Goal: Transaction & Acquisition: Purchase product/service

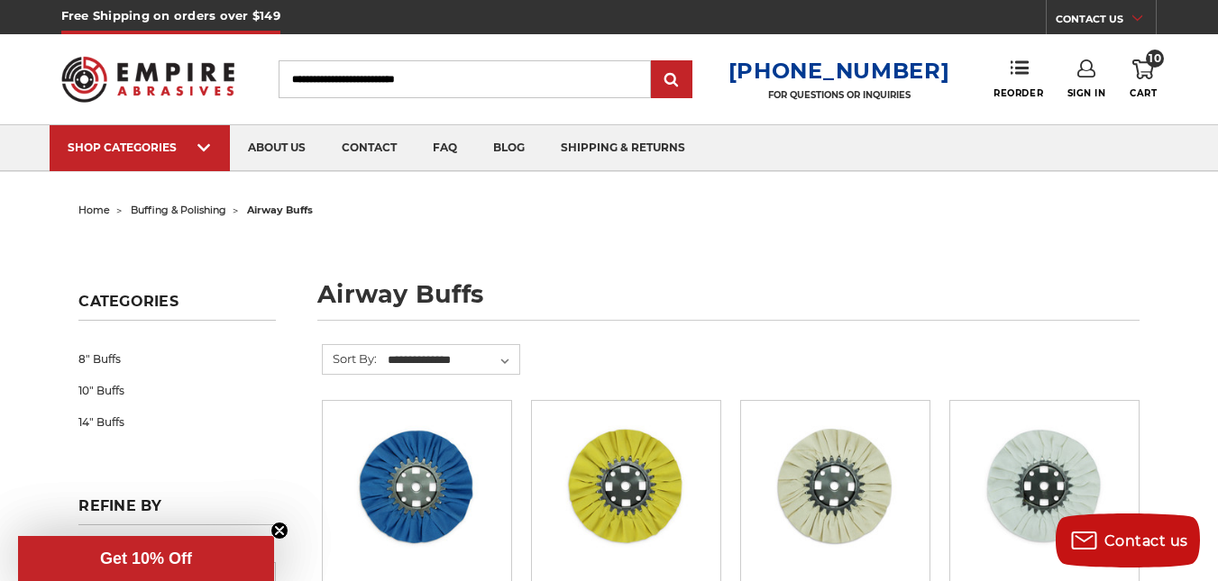
click at [1146, 72] on use at bounding box center [1143, 69] width 22 height 20
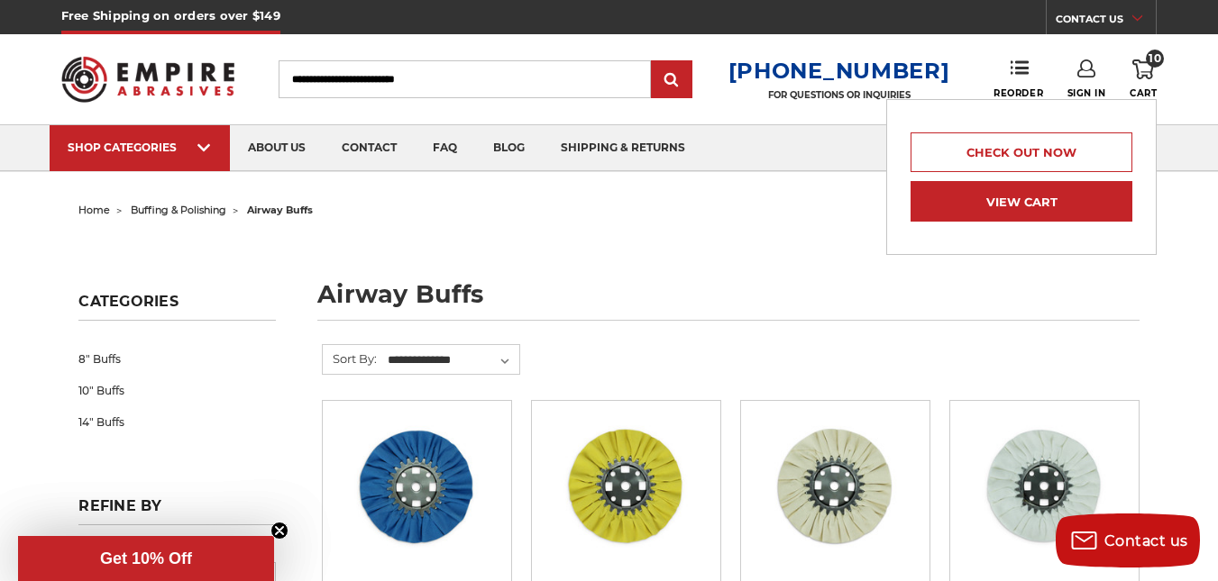
click at [1047, 198] on link "View Cart" at bounding box center [1021, 201] width 222 height 41
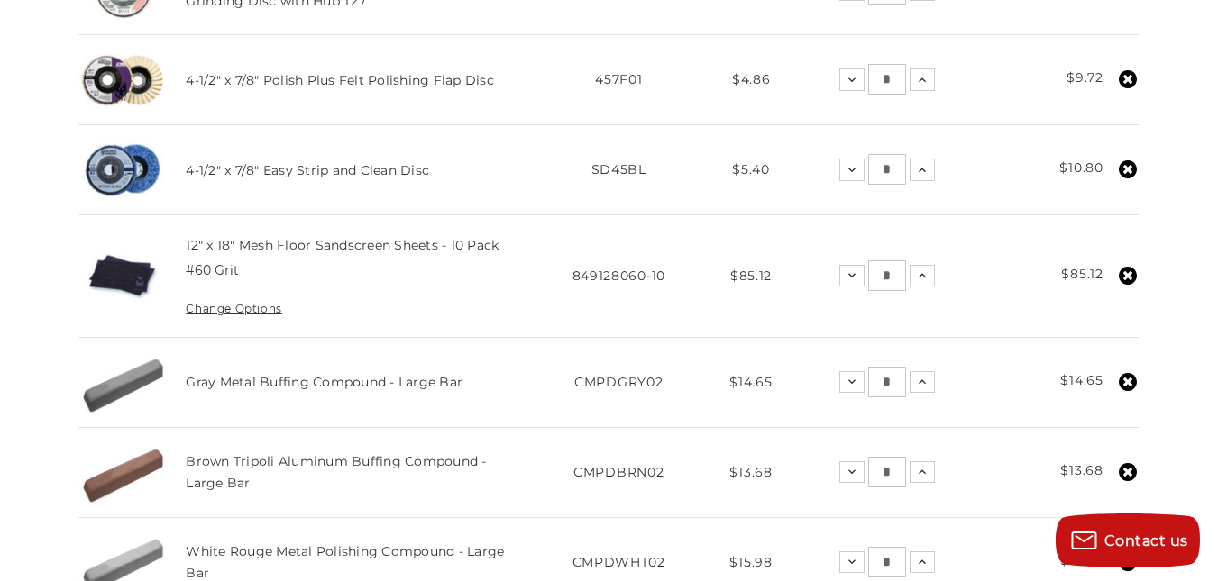
scroll to position [649, 0]
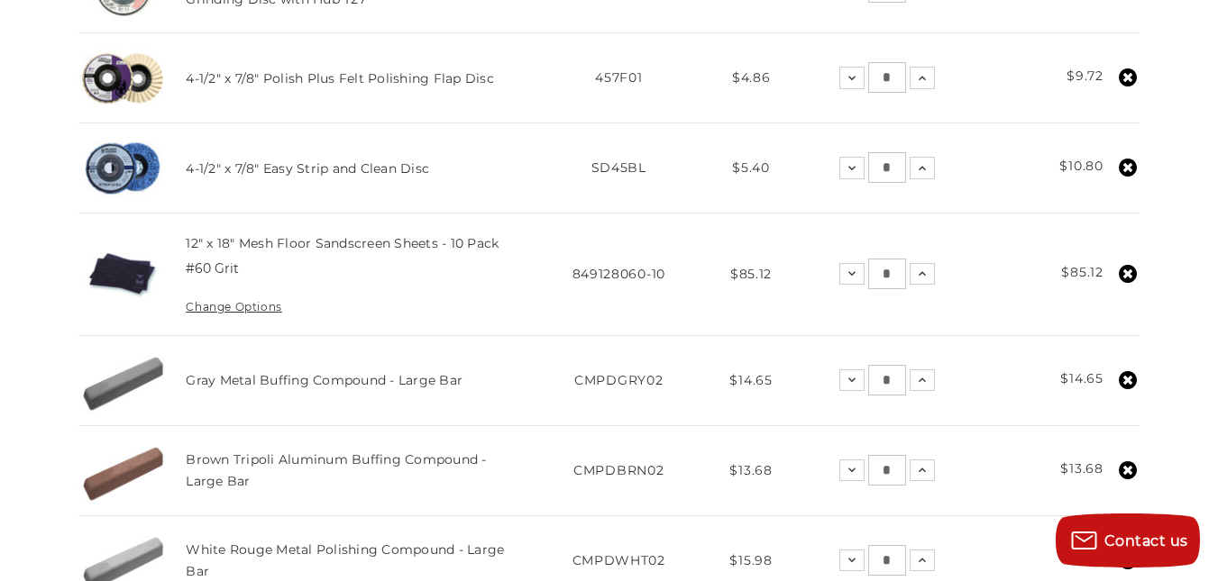
click at [1123, 276] on use at bounding box center [1127, 274] width 18 height 18
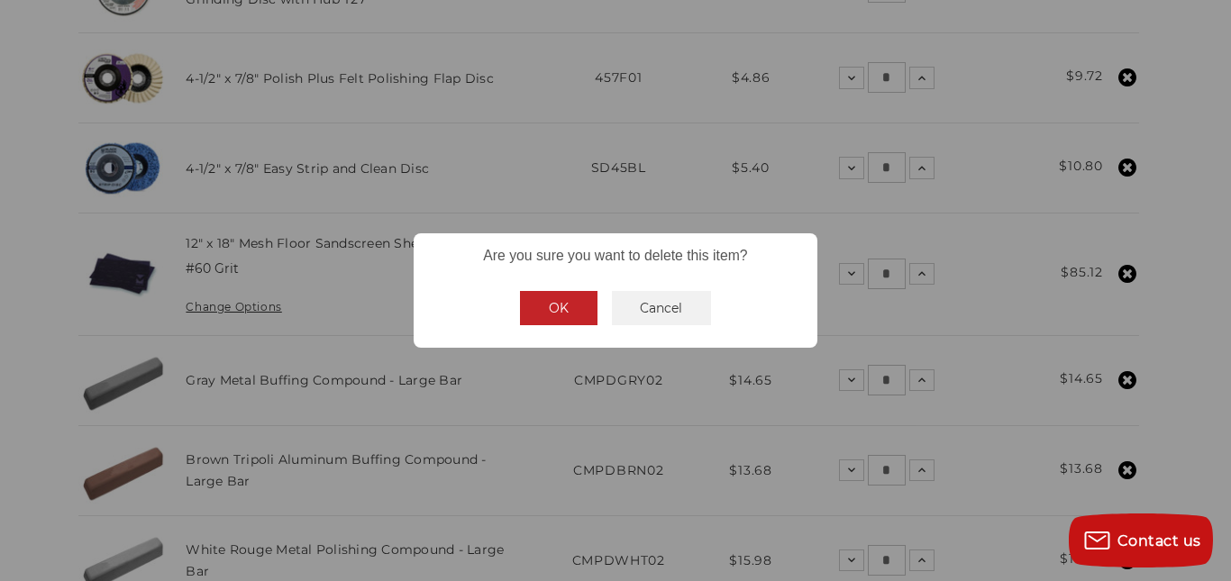
click at [569, 306] on button "OK" at bounding box center [559, 308] width 78 height 34
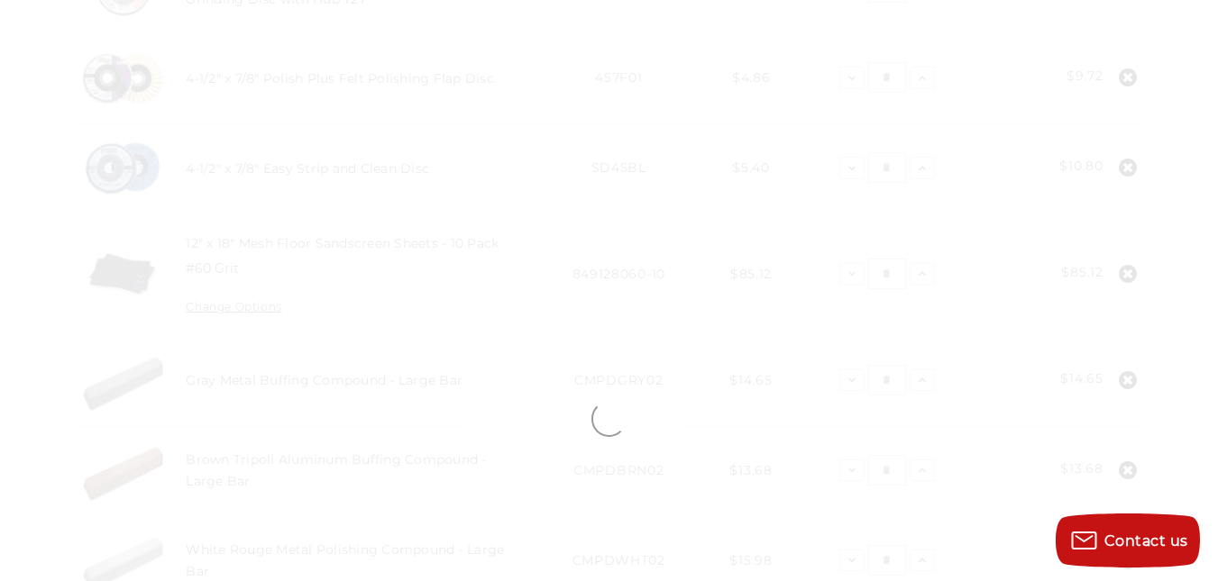
scroll to position [614, 0]
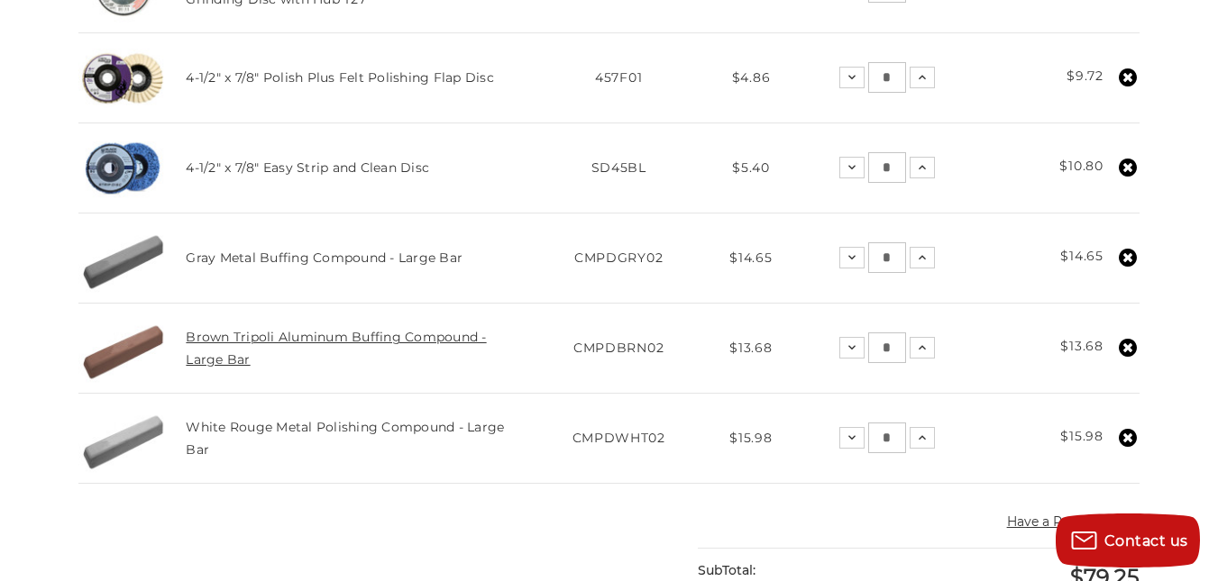
click at [411, 340] on link "Brown Tripoli Aluminum Buffing Compound - Large Bar" at bounding box center [336, 348] width 300 height 38
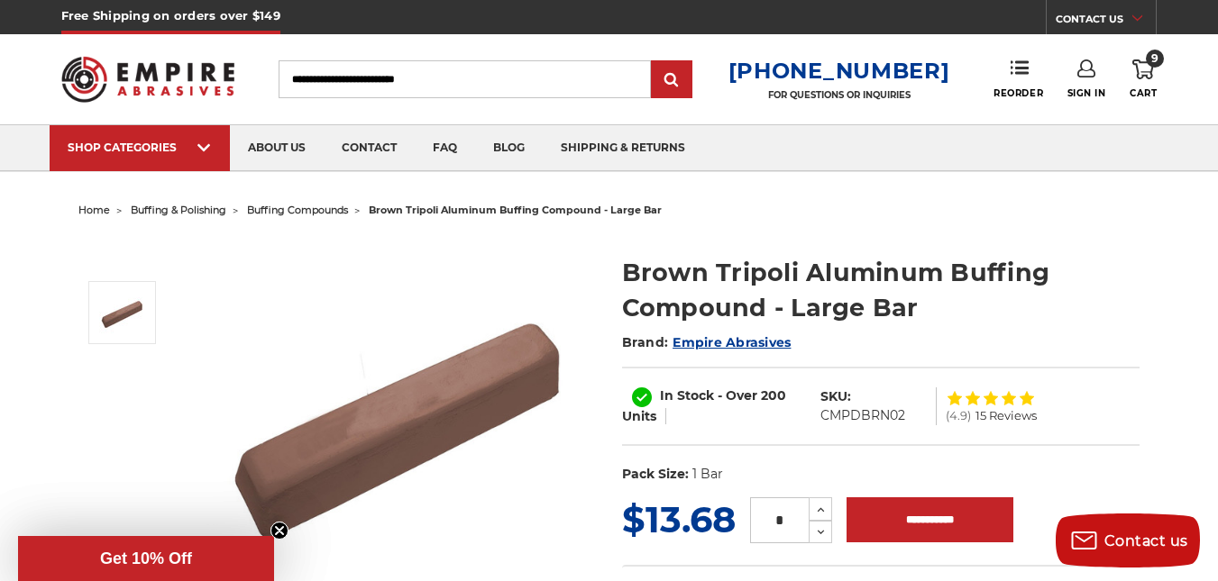
click at [1149, 71] on icon at bounding box center [1143, 69] width 22 height 20
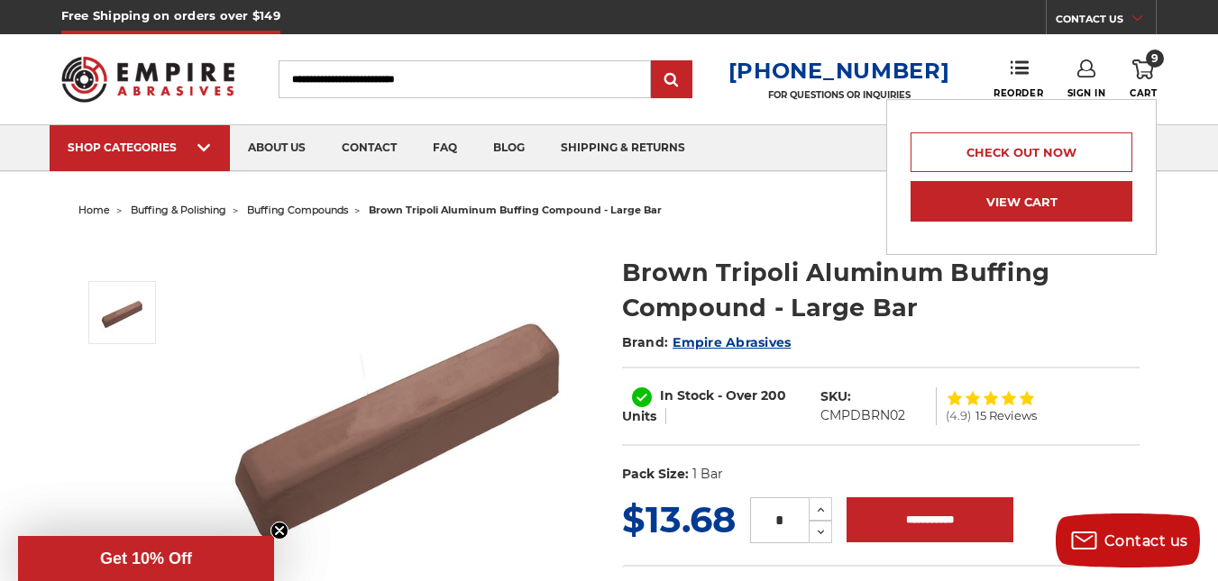
click at [1042, 195] on link "View Cart" at bounding box center [1021, 201] width 222 height 41
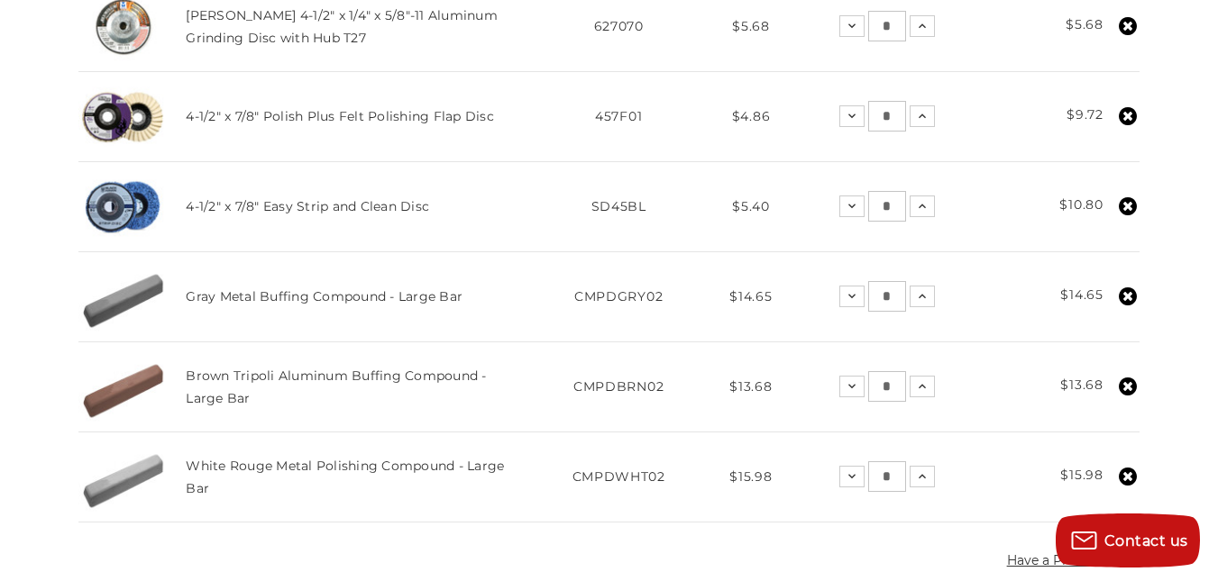
scroll to position [577, 0]
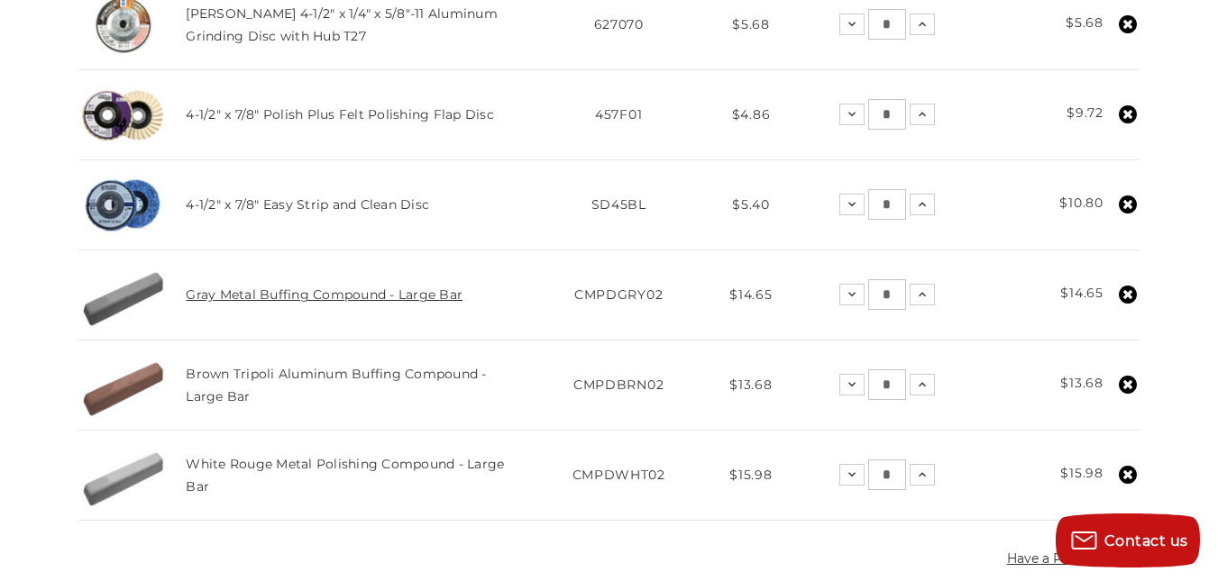
click at [351, 296] on link "Gray Metal Buffing Compound - Large Bar" at bounding box center [324, 295] width 277 height 16
click at [288, 466] on link "White Rouge Metal Polishing Compound - Large Bar" at bounding box center [345, 476] width 318 height 38
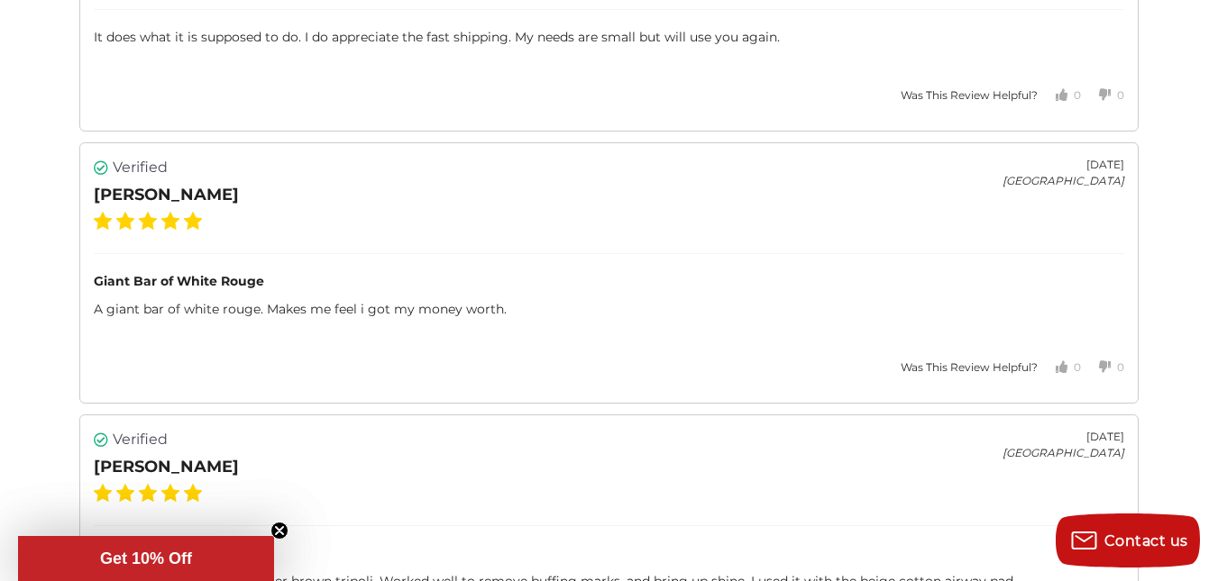
scroll to position [4738, 0]
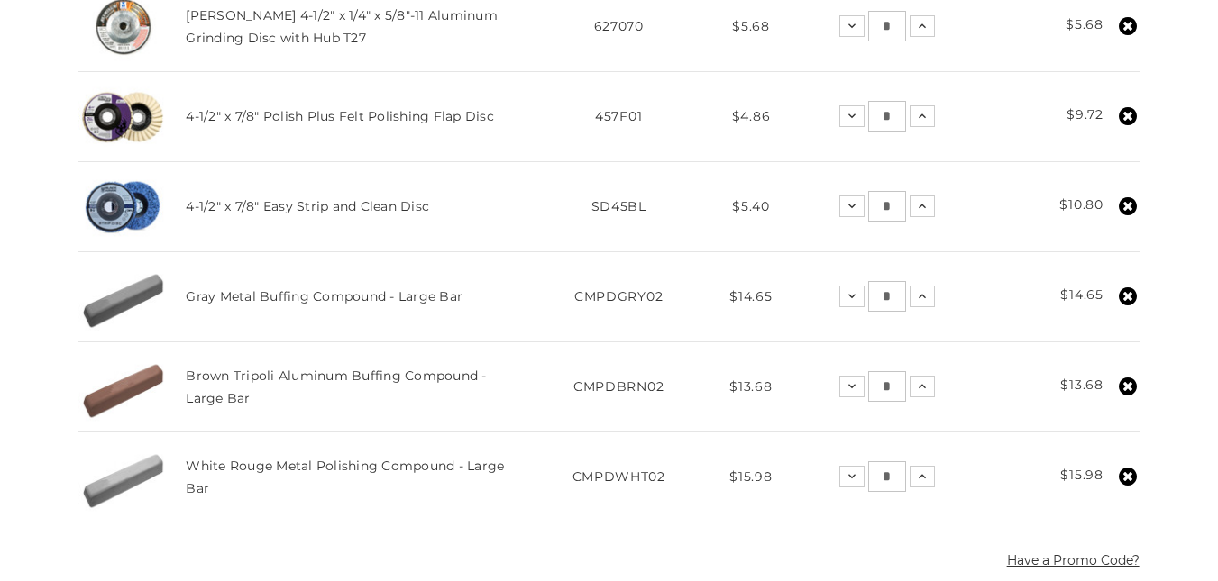
scroll to position [575, 0]
click at [307, 118] on link "4-1/2" x 7/8" Polish Plus Felt Polishing Flap Disc" at bounding box center [340, 116] width 308 height 16
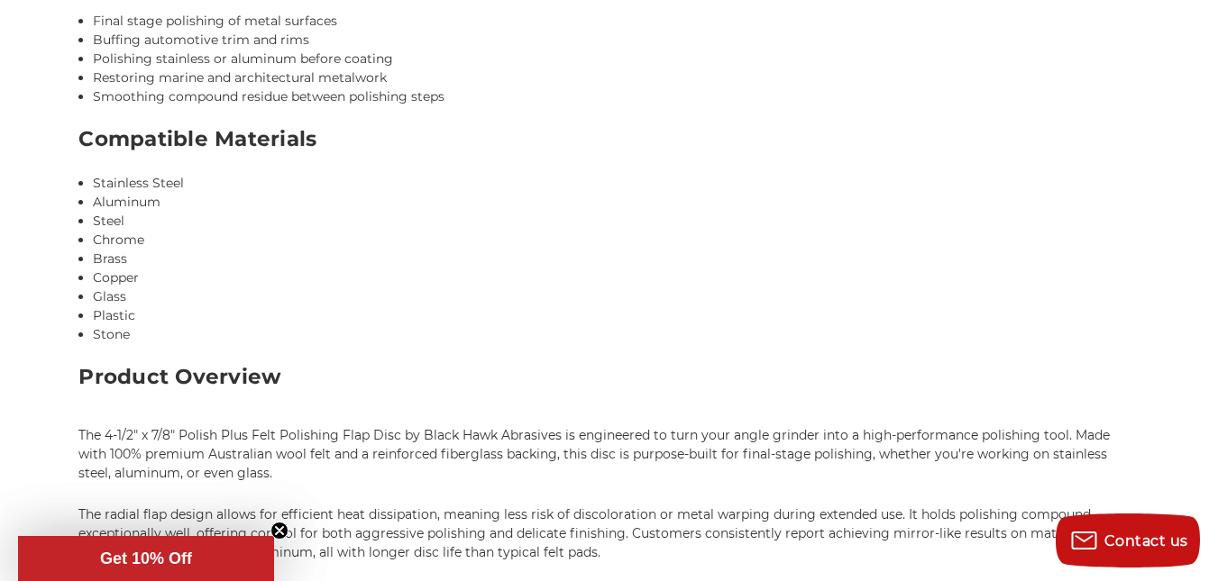
scroll to position [1947, 0]
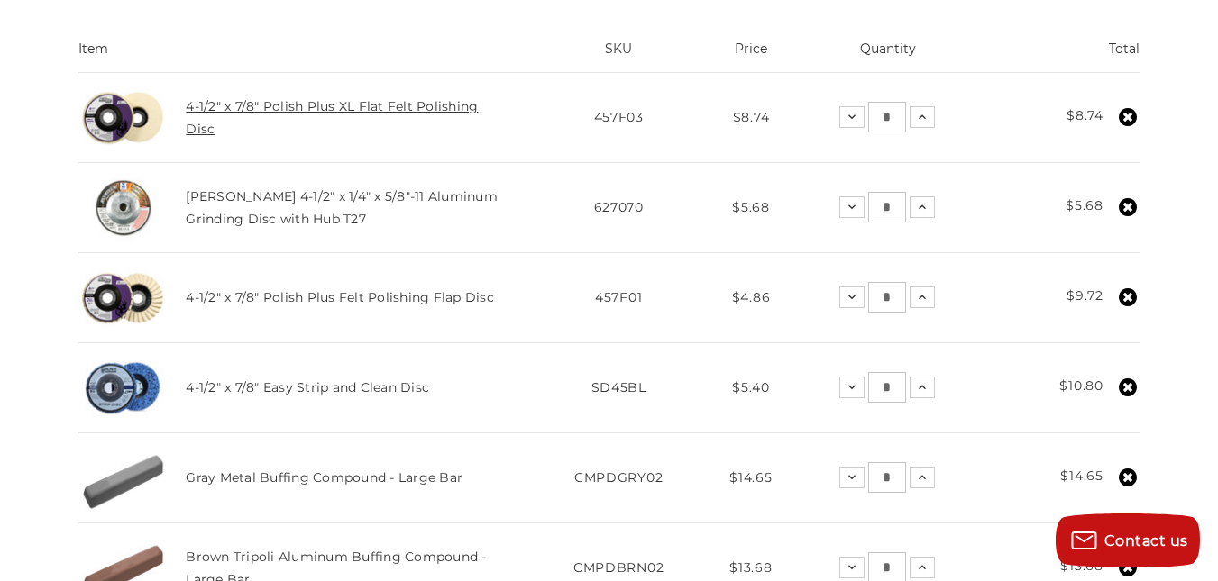
click at [276, 114] on link "4-1/2" x 7/8" Polish Plus XL Flat Felt Polishing Disc" at bounding box center [332, 117] width 292 height 38
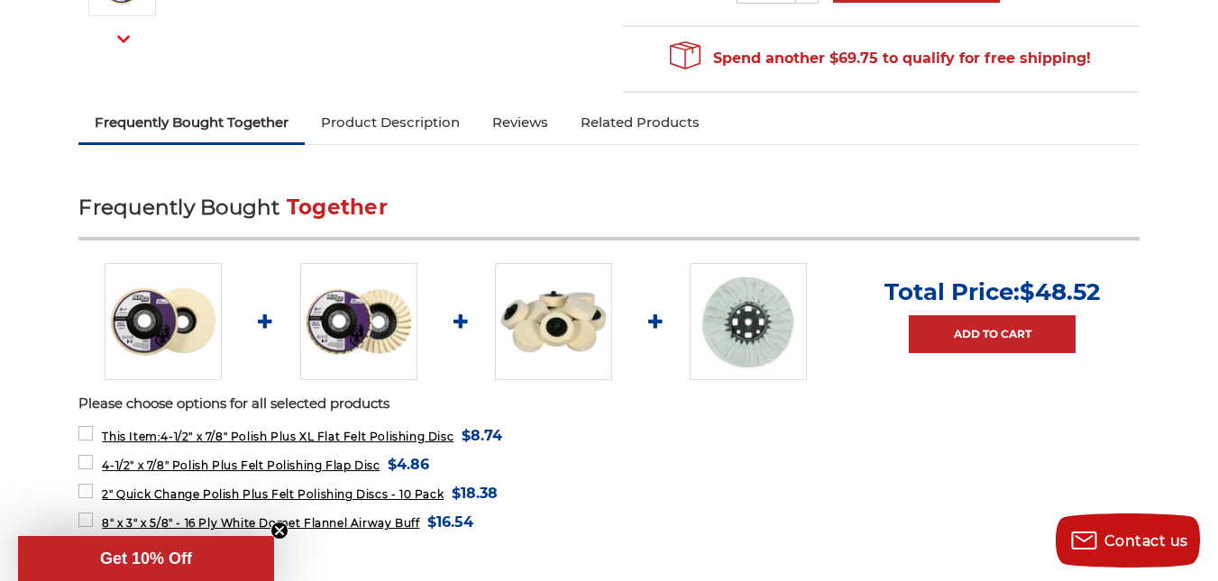
scroll to position [541, 0]
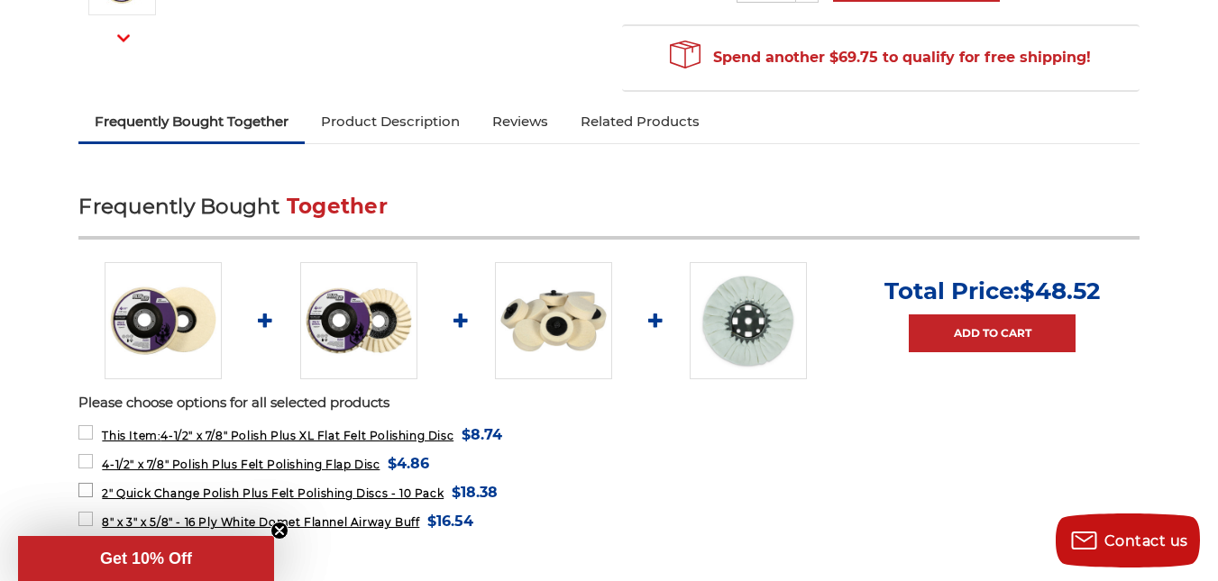
click at [402, 498] on span "2" Quick Change Polish Plus Felt Polishing Discs - 10 Pack" at bounding box center [273, 494] width 342 height 14
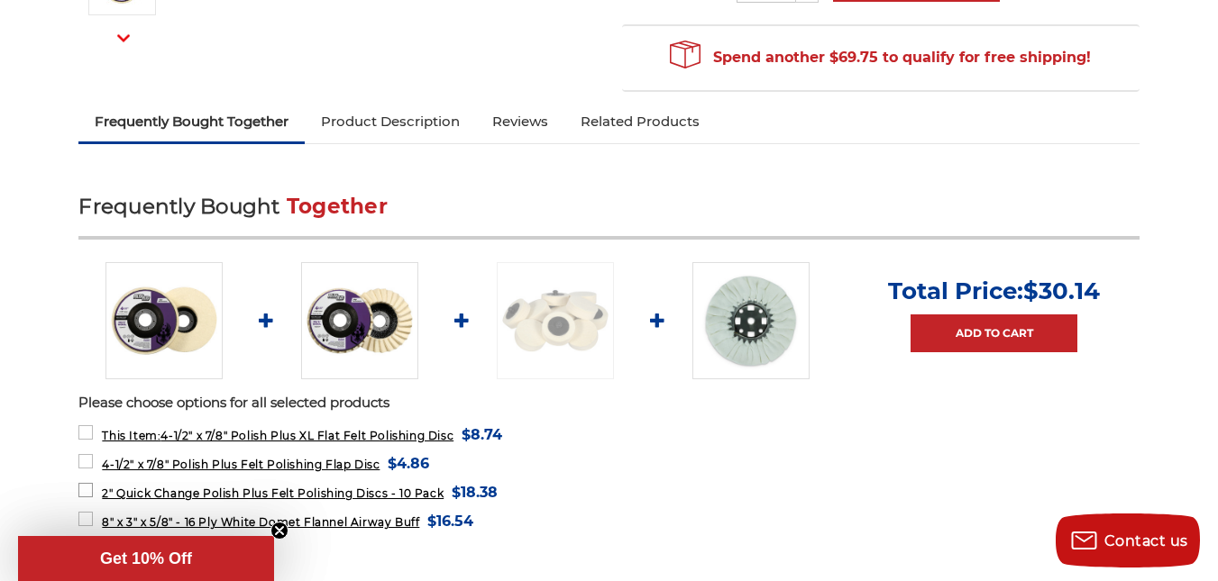
click at [402, 498] on span "2" Quick Change Polish Plus Felt Polishing Discs - 10 Pack" at bounding box center [273, 494] width 342 height 14
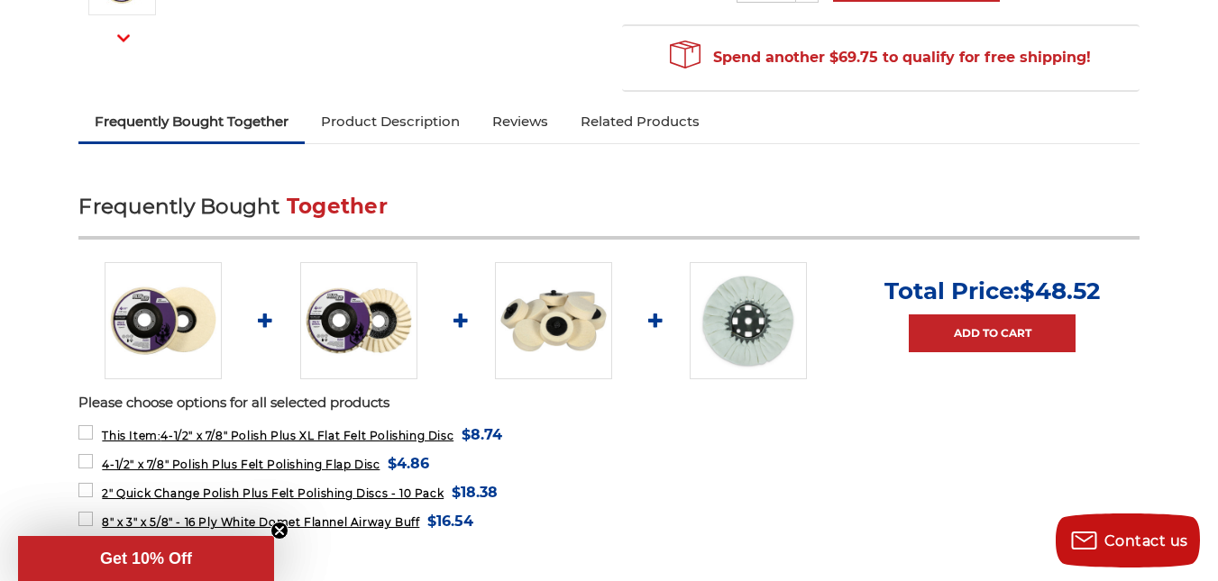
click at [556, 332] on img at bounding box center [553, 320] width 117 height 117
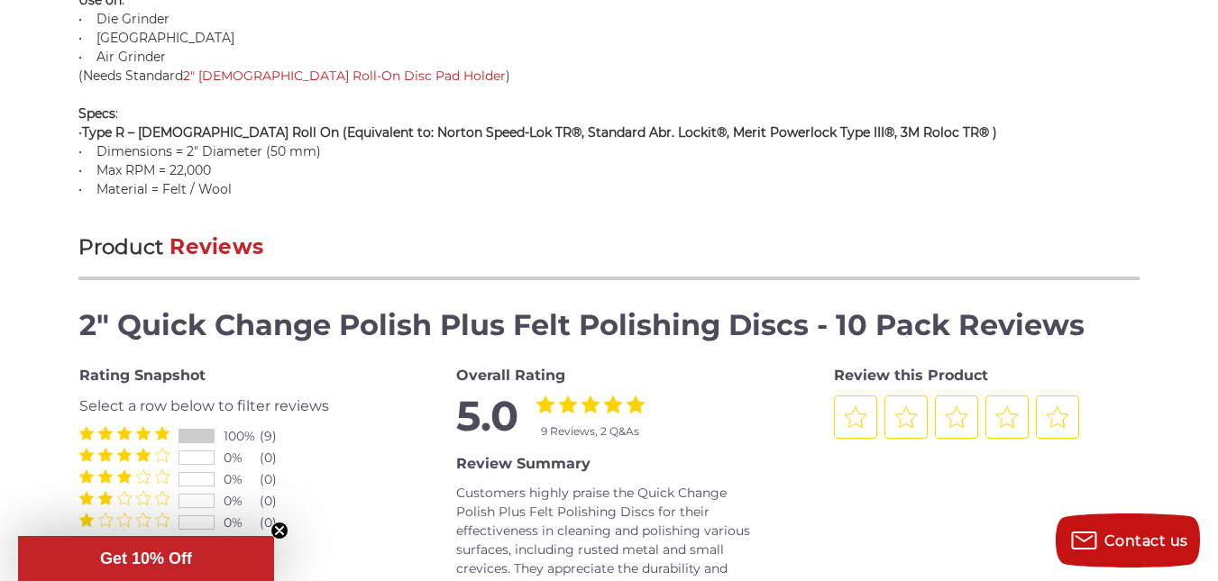
scroll to position [1803, 0]
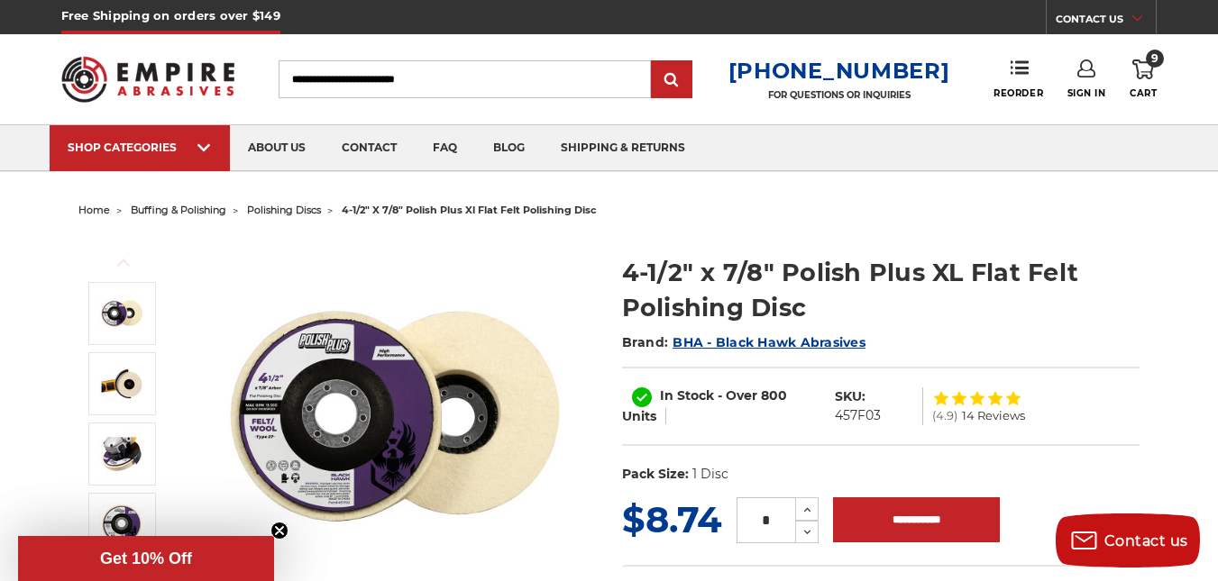
click at [202, 207] on span "buffing & polishing" at bounding box center [179, 210] width 96 height 13
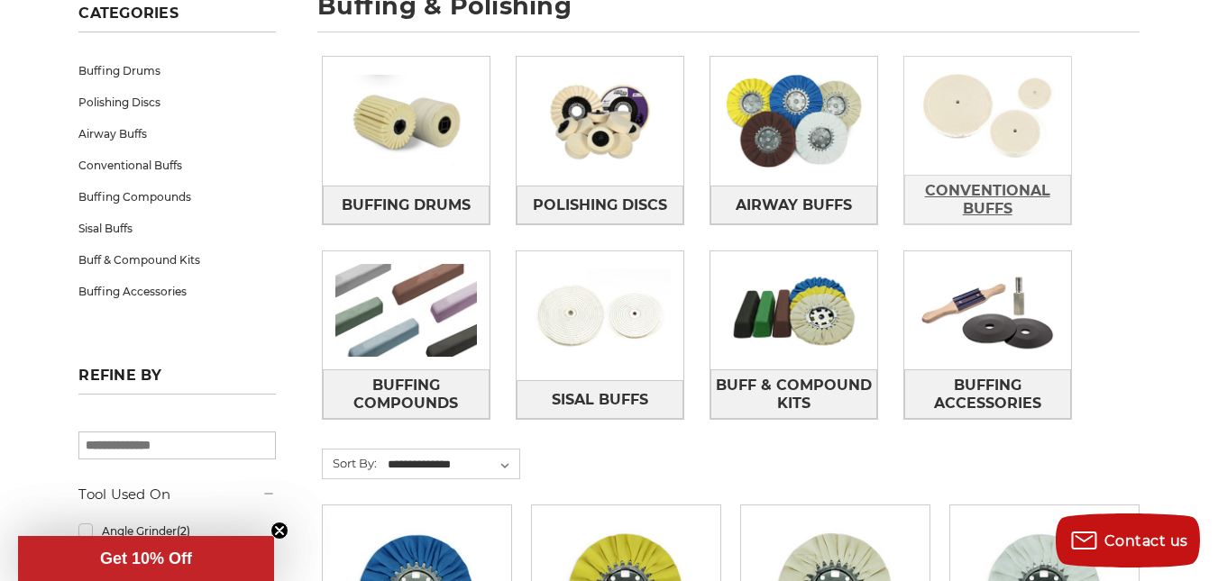
click at [995, 193] on span "Conventional Buffs" at bounding box center [987, 200] width 165 height 49
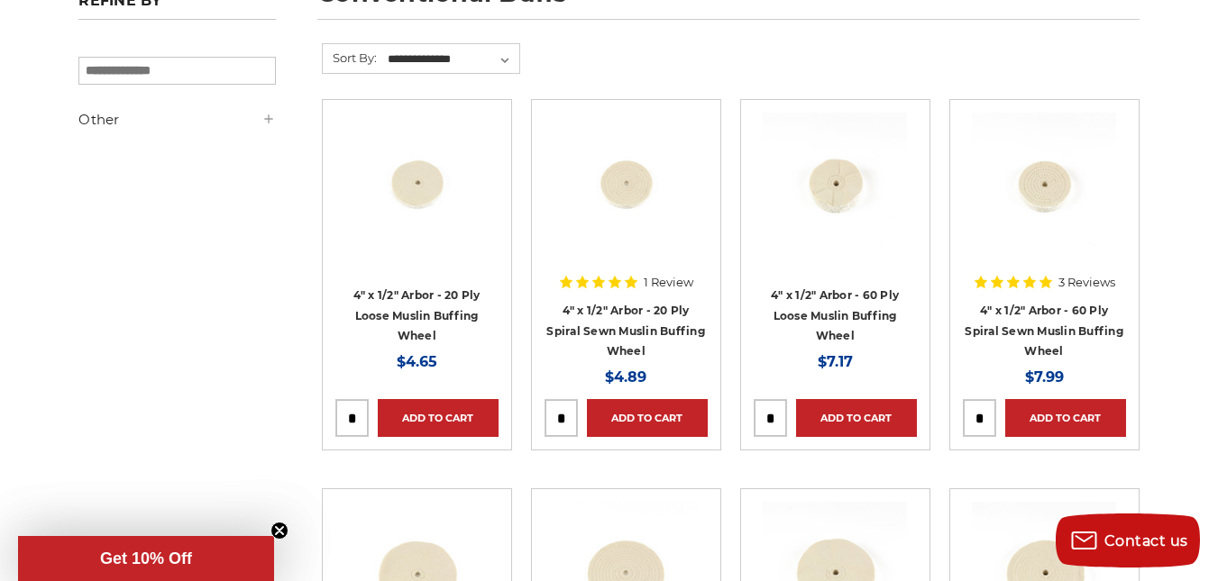
scroll to position [288, 0]
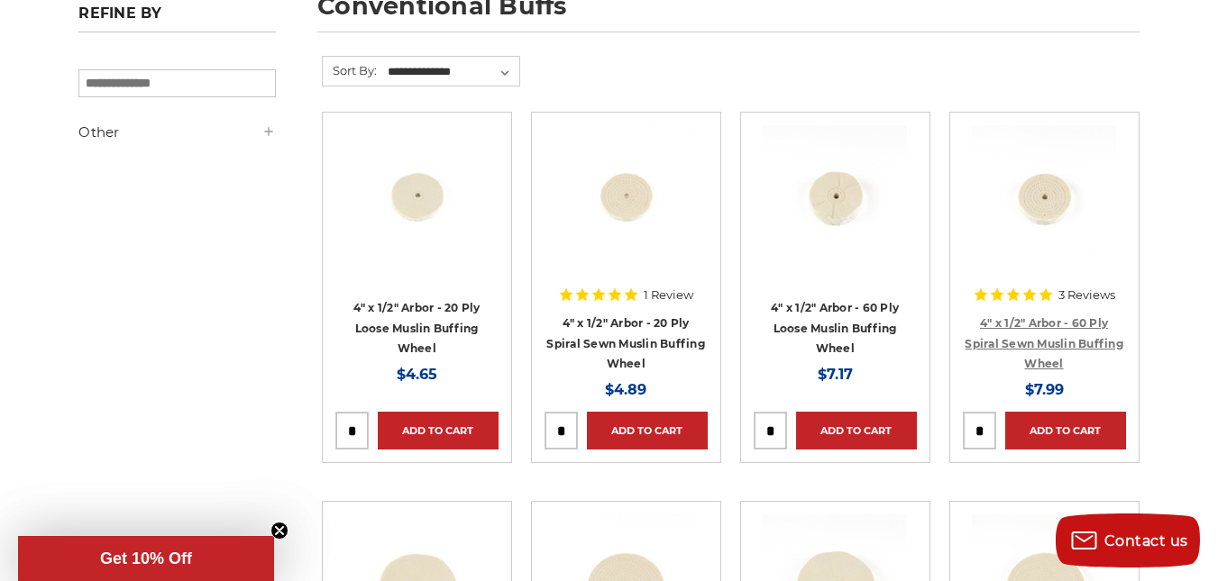
click at [1032, 325] on link "4" x 1/2" Arbor - 60 Ply Spiral Sewn Muslin Buffing Wheel" at bounding box center [1043, 343] width 159 height 54
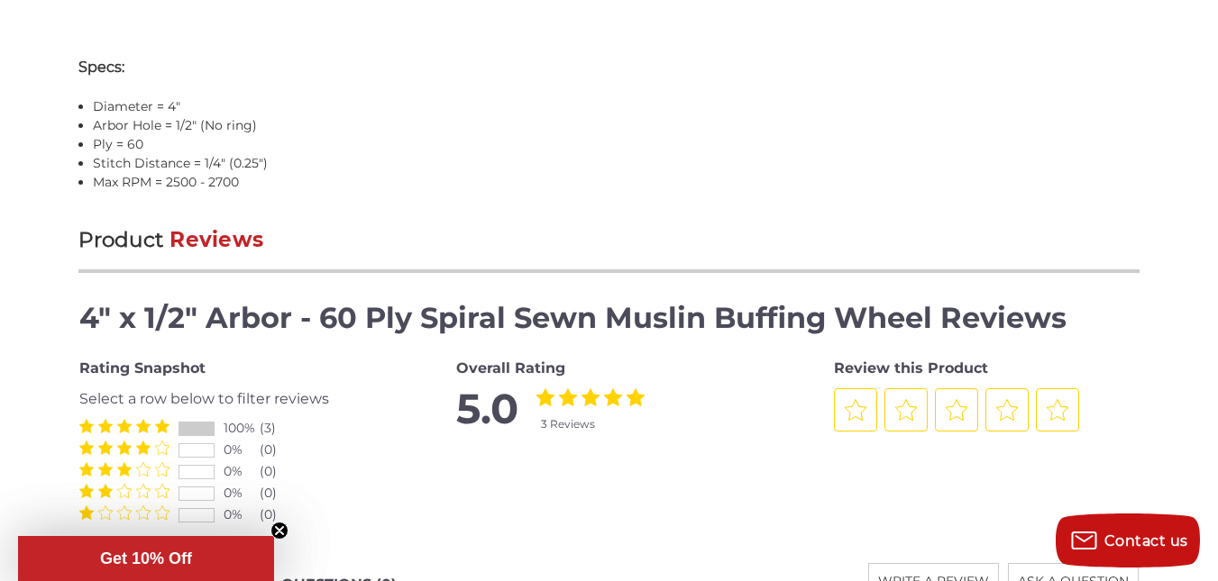
scroll to position [2019, 0]
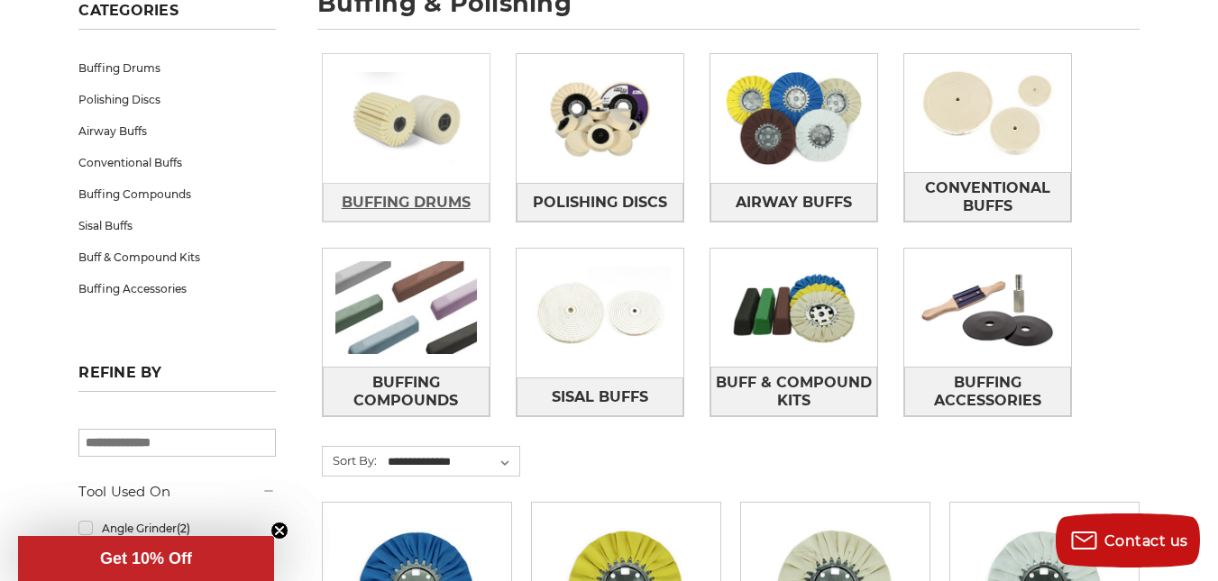
click at [408, 185] on link "Buffing Drums" at bounding box center [406, 202] width 167 height 39
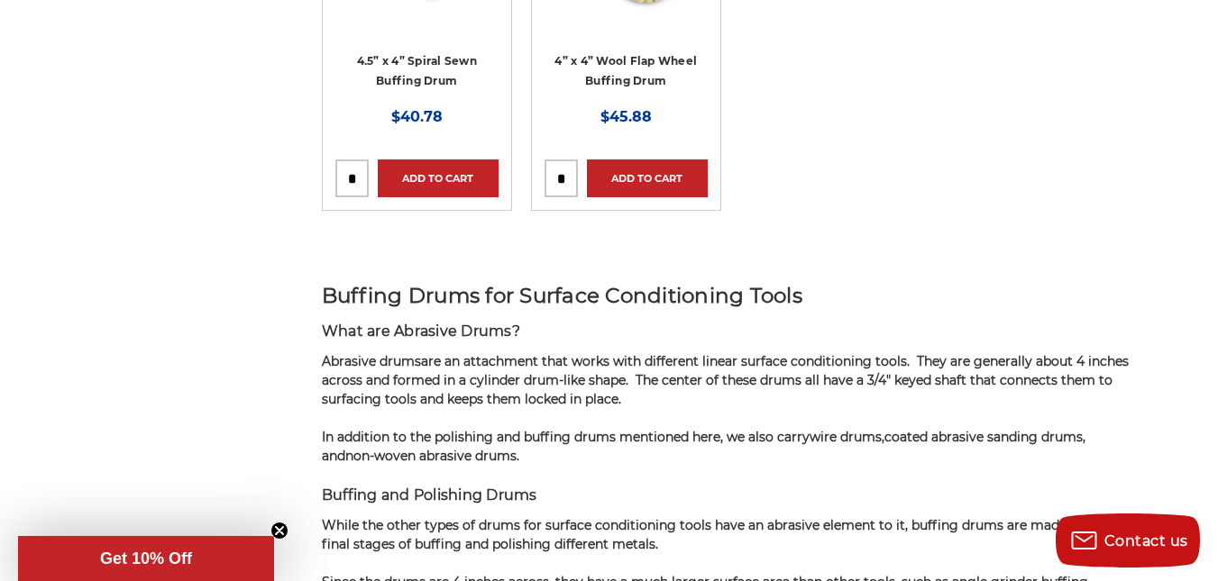
scroll to position [577, 0]
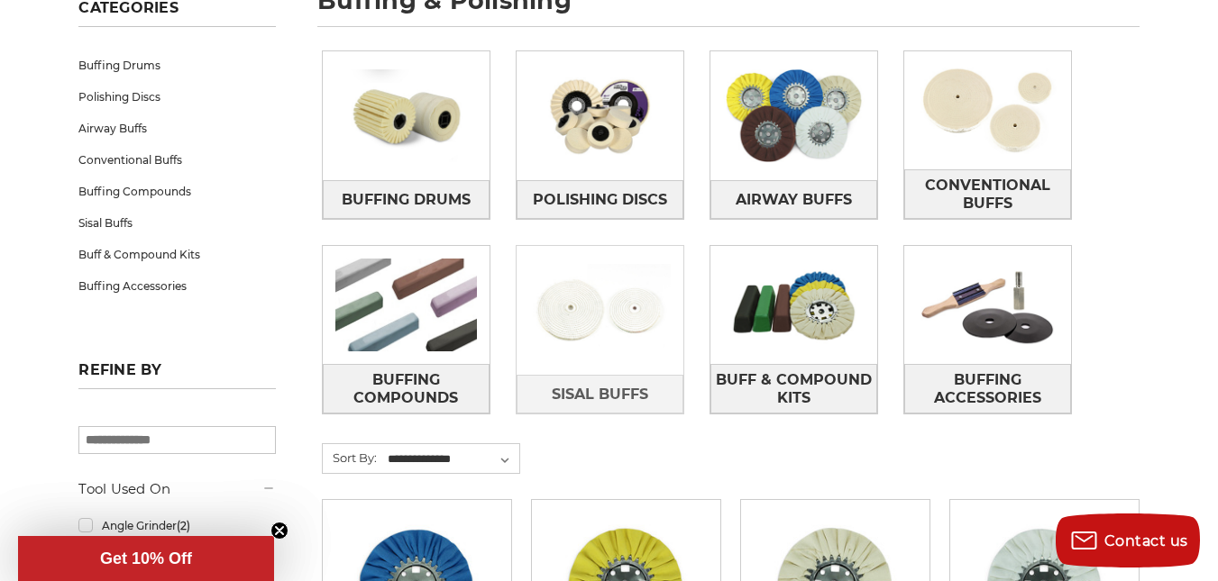
click at [612, 318] on img at bounding box center [599, 310] width 167 height 118
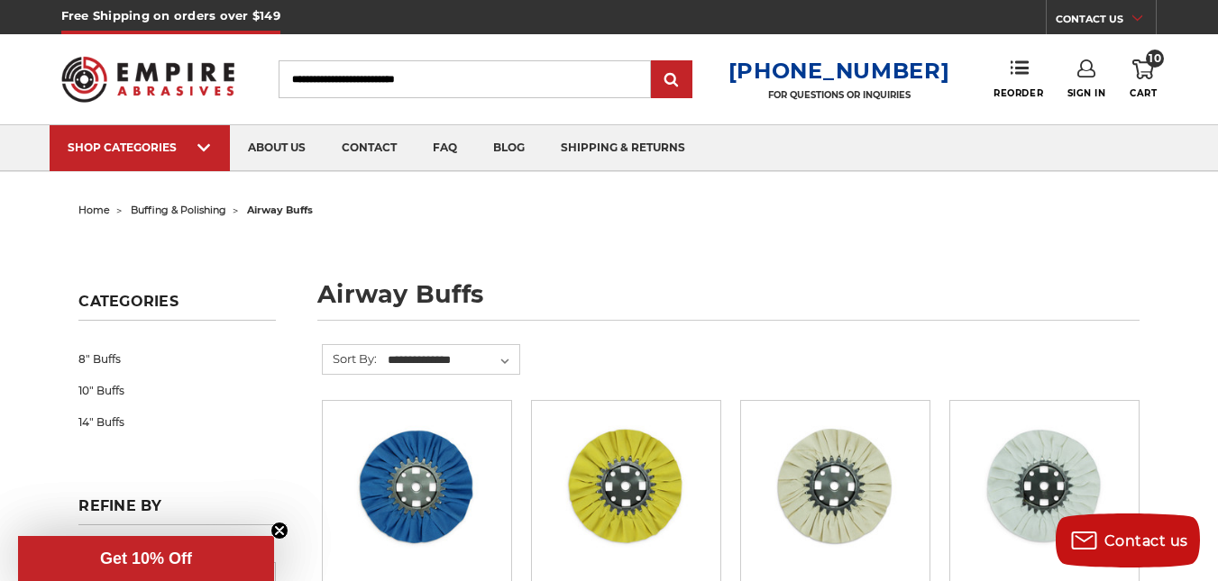
click at [1140, 77] on icon at bounding box center [1143, 69] width 22 height 20
